Goal: Communication & Community: Ask a question

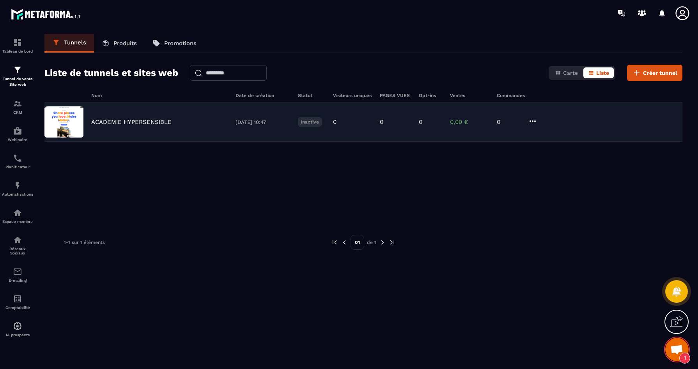
scroll to position [3656, 0]
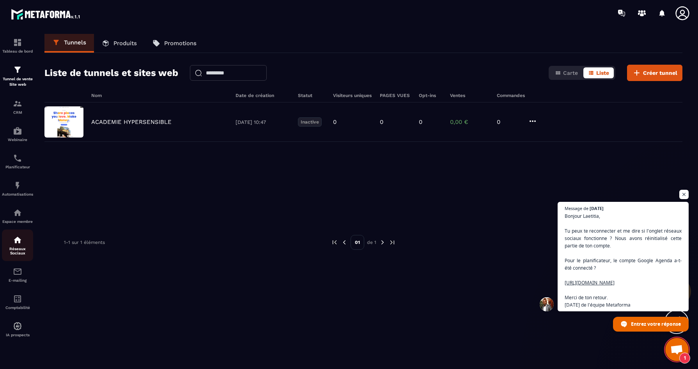
click at [15, 251] on p "Réseaux Sociaux" at bounding box center [17, 251] width 31 height 9
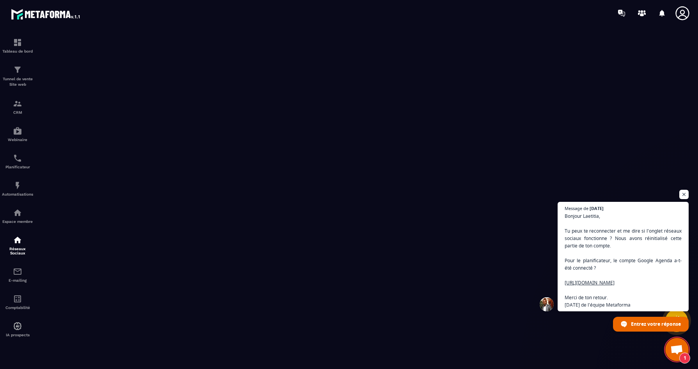
click at [675, 348] on span "Ouvrir le chat" at bounding box center [676, 350] width 13 height 11
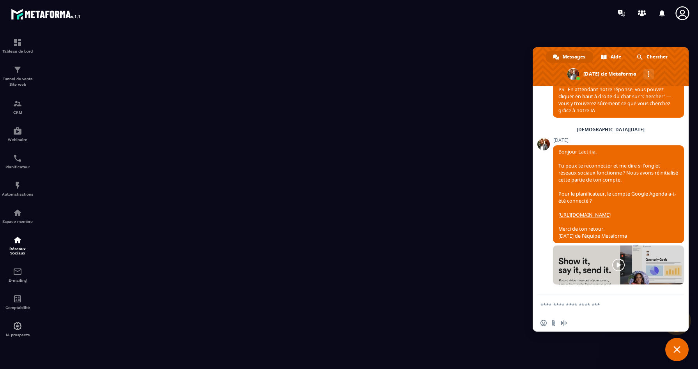
click at [582, 300] on form at bounding box center [602, 305] width 123 height 21
click at [572, 306] on textarea "Entrez votre message..." at bounding box center [602, 305] width 123 height 7
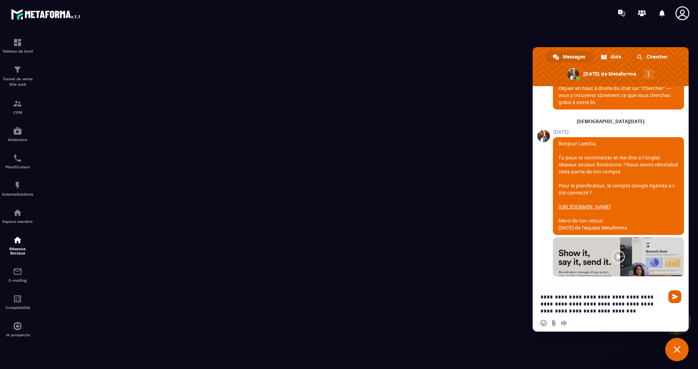
type textarea "**********"
click at [674, 296] on span "Envoyer" at bounding box center [675, 297] width 6 height 6
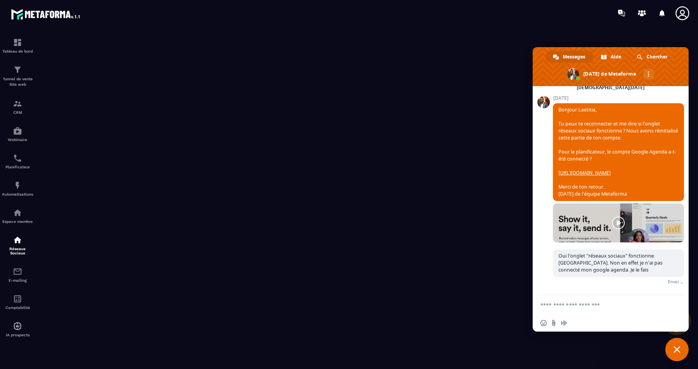
scroll to position [3690, 0]
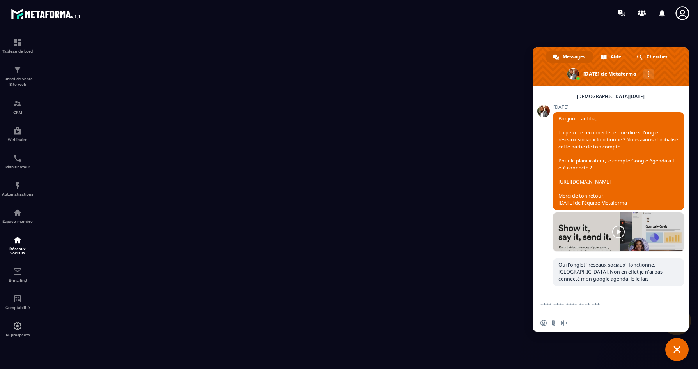
click at [679, 346] on span "Fermer le chat" at bounding box center [676, 349] width 23 height 23
